Goal: Task Accomplishment & Management: Use online tool/utility

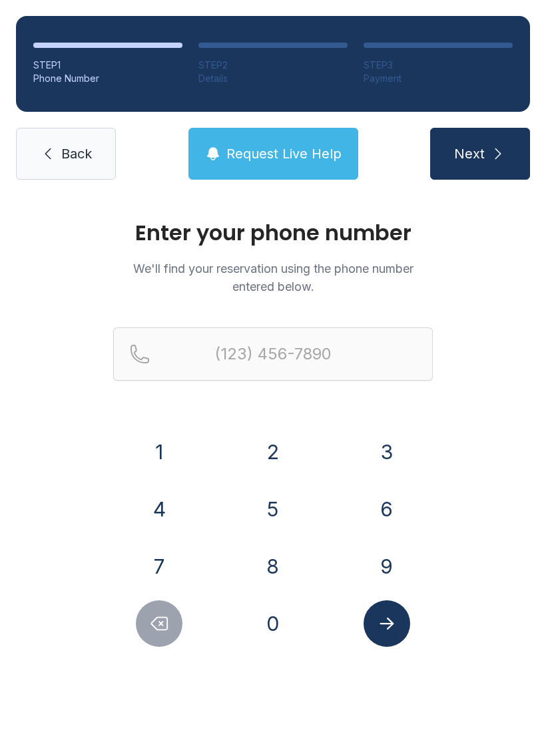
click at [265, 506] on button "5" at bounding box center [273, 509] width 47 height 47
click at [389, 518] on button "6" at bounding box center [387, 509] width 47 height 47
click at [168, 450] on button "1" at bounding box center [159, 452] width 47 height 47
click at [383, 453] on button "3" at bounding box center [387, 452] width 47 height 47
click at [158, 555] on button "7" at bounding box center [159, 566] width 47 height 47
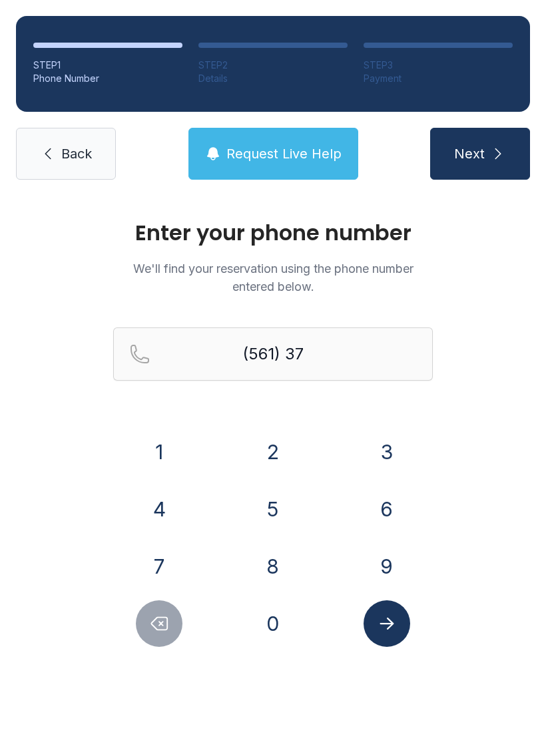
click at [391, 568] on button "9" at bounding box center [387, 566] width 47 height 47
click at [168, 519] on button "4" at bounding box center [159, 509] width 47 height 47
click at [379, 573] on button "9" at bounding box center [387, 566] width 47 height 47
click at [276, 514] on button "5" at bounding box center [273, 509] width 47 height 47
click at [378, 460] on button "3" at bounding box center [387, 452] width 47 height 47
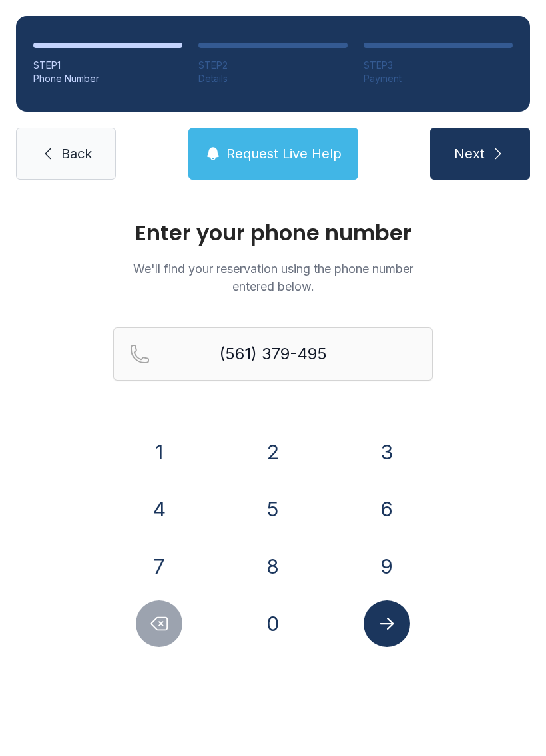
type input "[PHONE_NUMBER]"
click at [387, 629] on icon "Submit lookup form" at bounding box center [386, 624] width 14 height 12
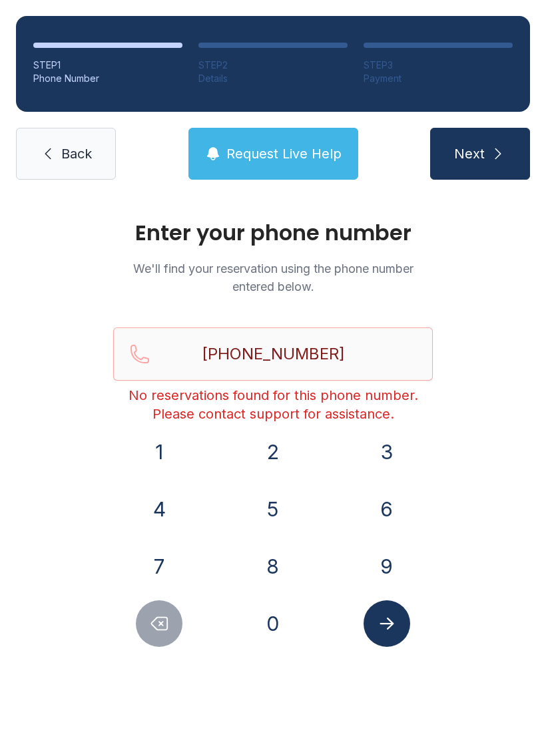
click at [487, 142] on button "Next" at bounding box center [480, 154] width 100 height 52
click at [483, 158] on span "Next" at bounding box center [469, 153] width 31 height 19
click at [244, 756] on main "Enter your phone number We'll find your reservation using the phone number ente…" at bounding box center [273, 476] width 546 height 561
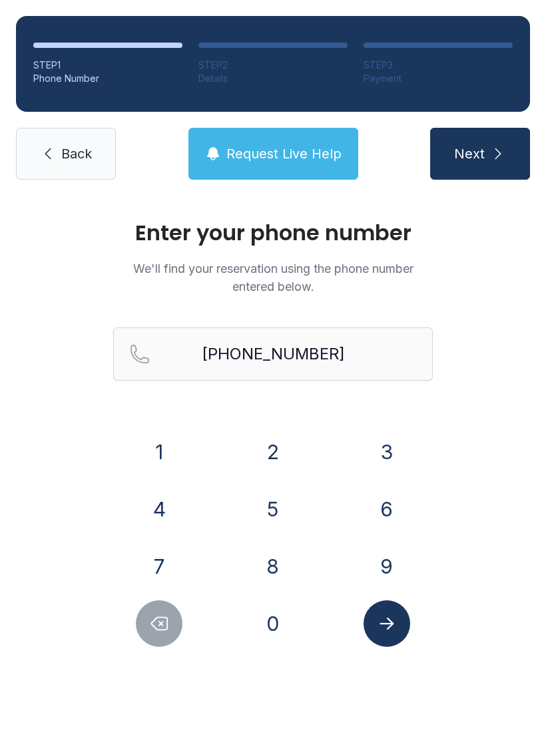
click at [244, 756] on main "Enter your phone number We'll find your reservation using the phone number ente…" at bounding box center [273, 476] width 546 height 561
click at [80, 411] on div "Enter your phone number We'll find your reservation using the phone number ente…" at bounding box center [273, 448] width 546 height 505
click at [67, 349] on div "Enter your phone number We'll find your reservation using the phone number ente…" at bounding box center [273, 448] width 546 height 505
click at [74, 161] on span "Back" at bounding box center [76, 153] width 31 height 19
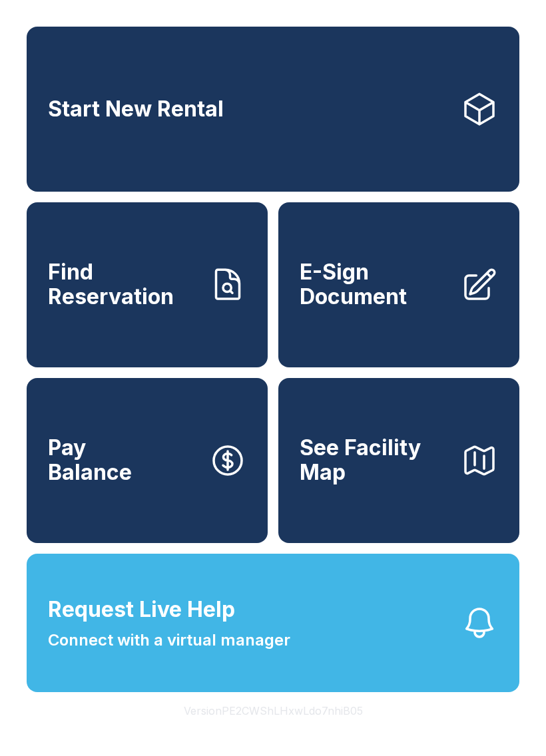
click at [435, 309] on span "E-Sign Document" at bounding box center [375, 284] width 150 height 49
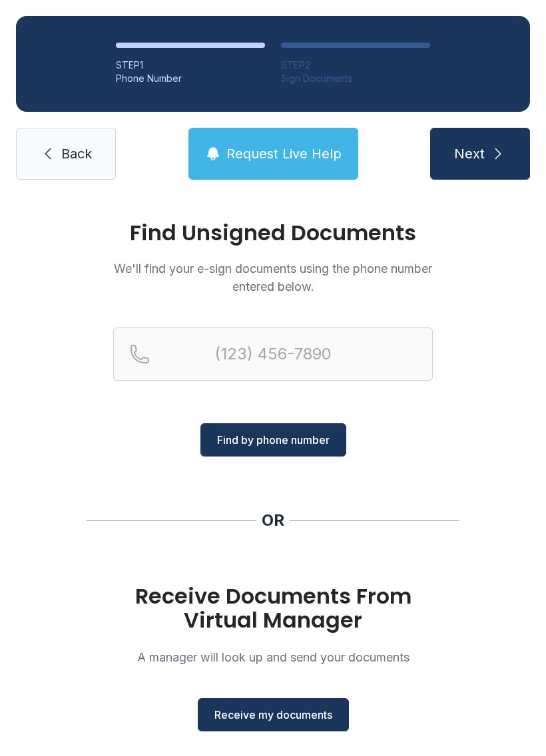
click at [455, 323] on div "Find Unsigned Documents We'll find your e-sign documents using the phone number…" at bounding box center [273, 490] width 546 height 589
click at [491, 148] on icon "submit" at bounding box center [498, 154] width 16 height 16
type input "("
click at [508, 407] on div "Find Unsigned Documents We'll find your e-sign documents using the phone number…" at bounding box center [273, 490] width 546 height 589
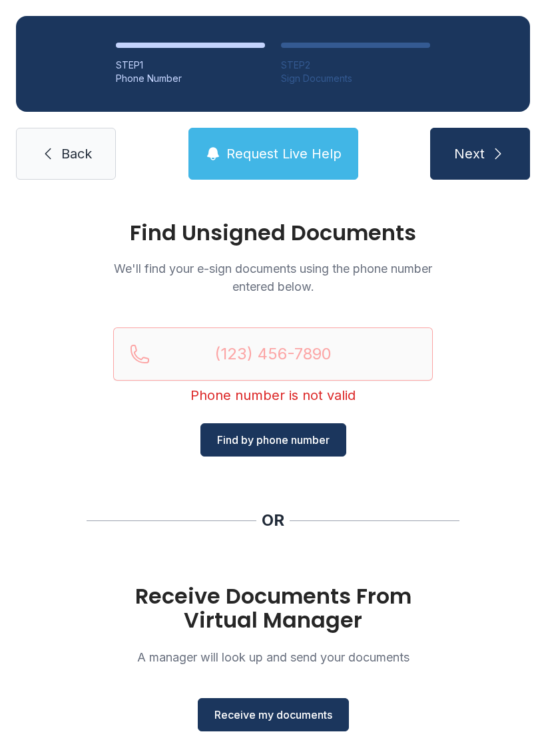
click at [290, 714] on span "Receive my documents" at bounding box center [273, 715] width 118 height 16
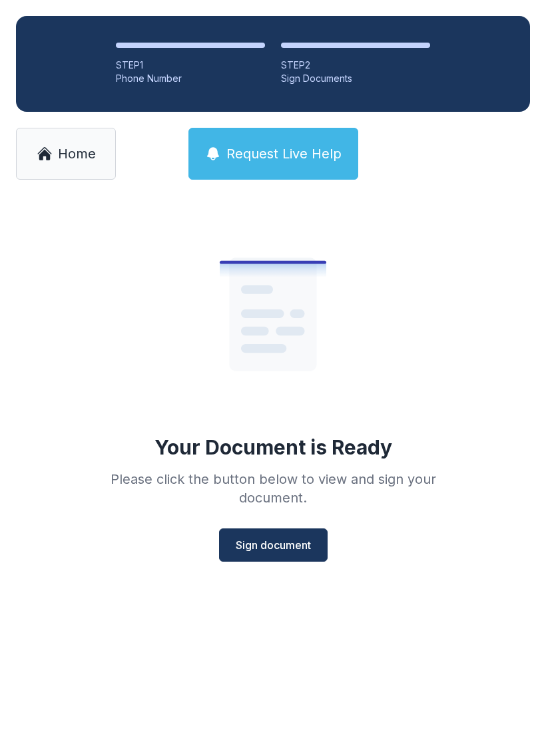
click at [296, 545] on span "Sign document" at bounding box center [273, 545] width 75 height 16
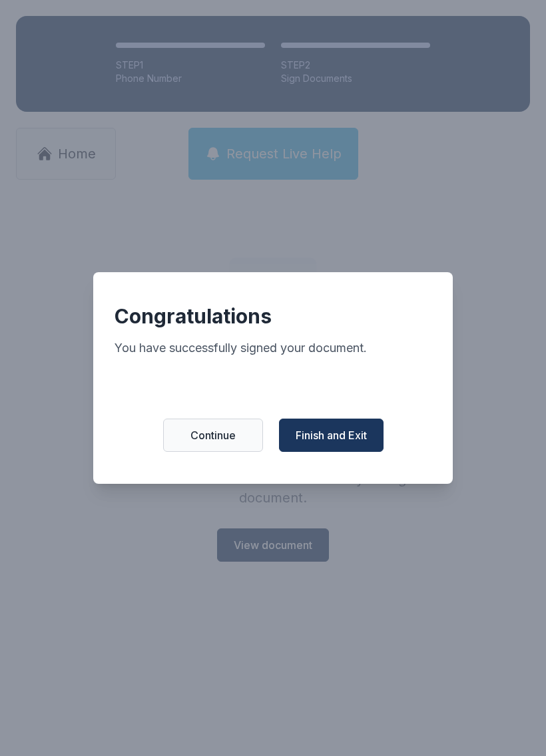
click at [346, 452] on button "Finish and Exit" at bounding box center [331, 435] width 105 height 33
